Goal: Task Accomplishment & Management: Manage account settings

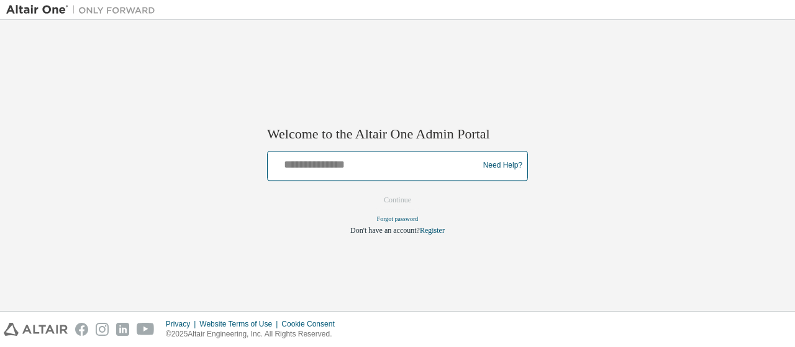
click at [441, 163] on input "text" at bounding box center [374, 163] width 204 height 18
type input "**********"
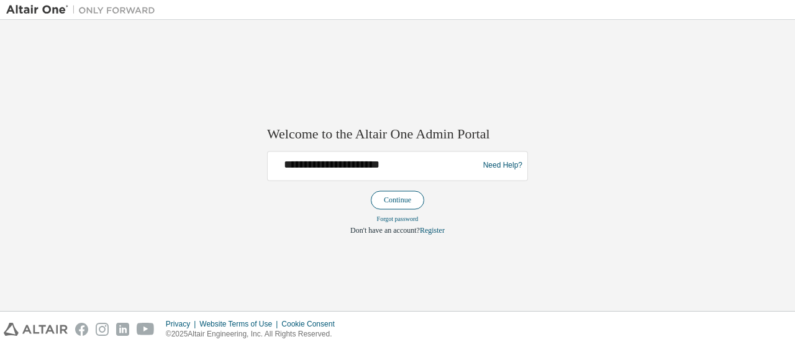
click at [385, 200] on button "Continue" at bounding box center [397, 200] width 53 height 19
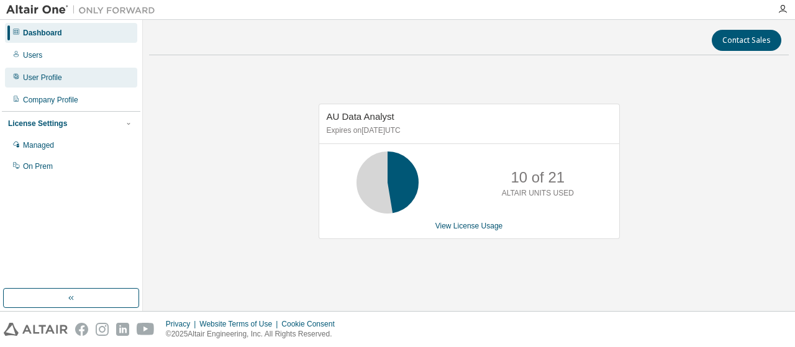
click at [42, 78] on div "User Profile" at bounding box center [42, 78] width 39 height 10
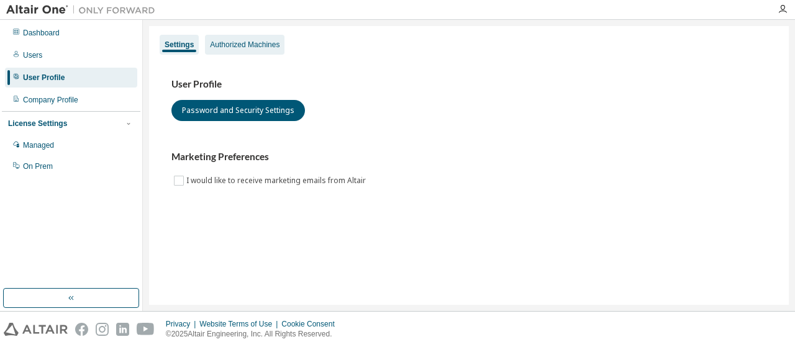
click at [264, 48] on div "Authorized Machines" at bounding box center [245, 45] width 70 height 10
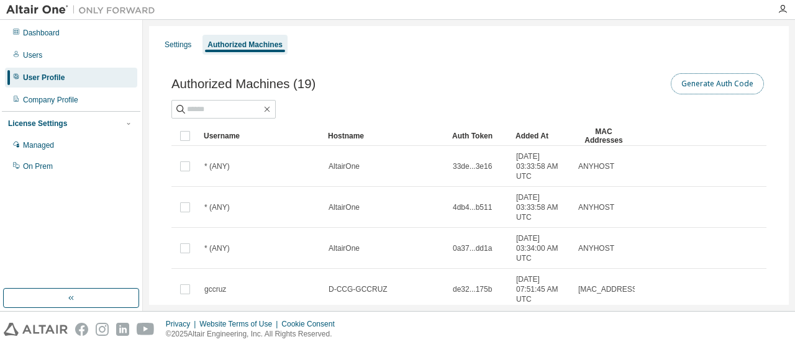
click at [687, 83] on button "Generate Auth Code" at bounding box center [716, 83] width 93 height 21
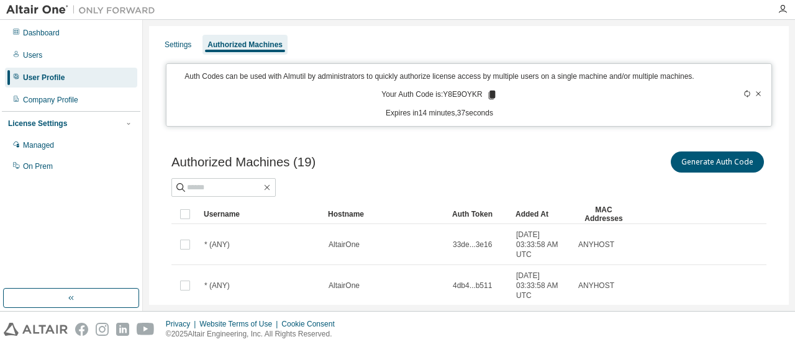
click at [488, 91] on icon at bounding box center [491, 95] width 7 height 9
click at [784, 11] on icon "button" at bounding box center [782, 9] width 10 height 10
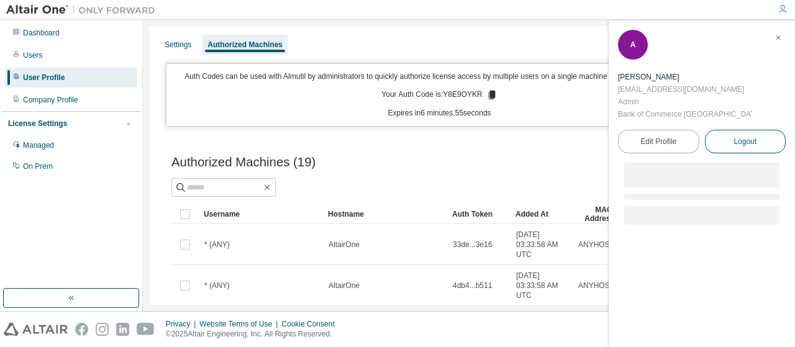
click at [752, 135] on span "Logout" at bounding box center [744, 141] width 23 height 12
